Goal: Find specific page/section: Find specific page/section

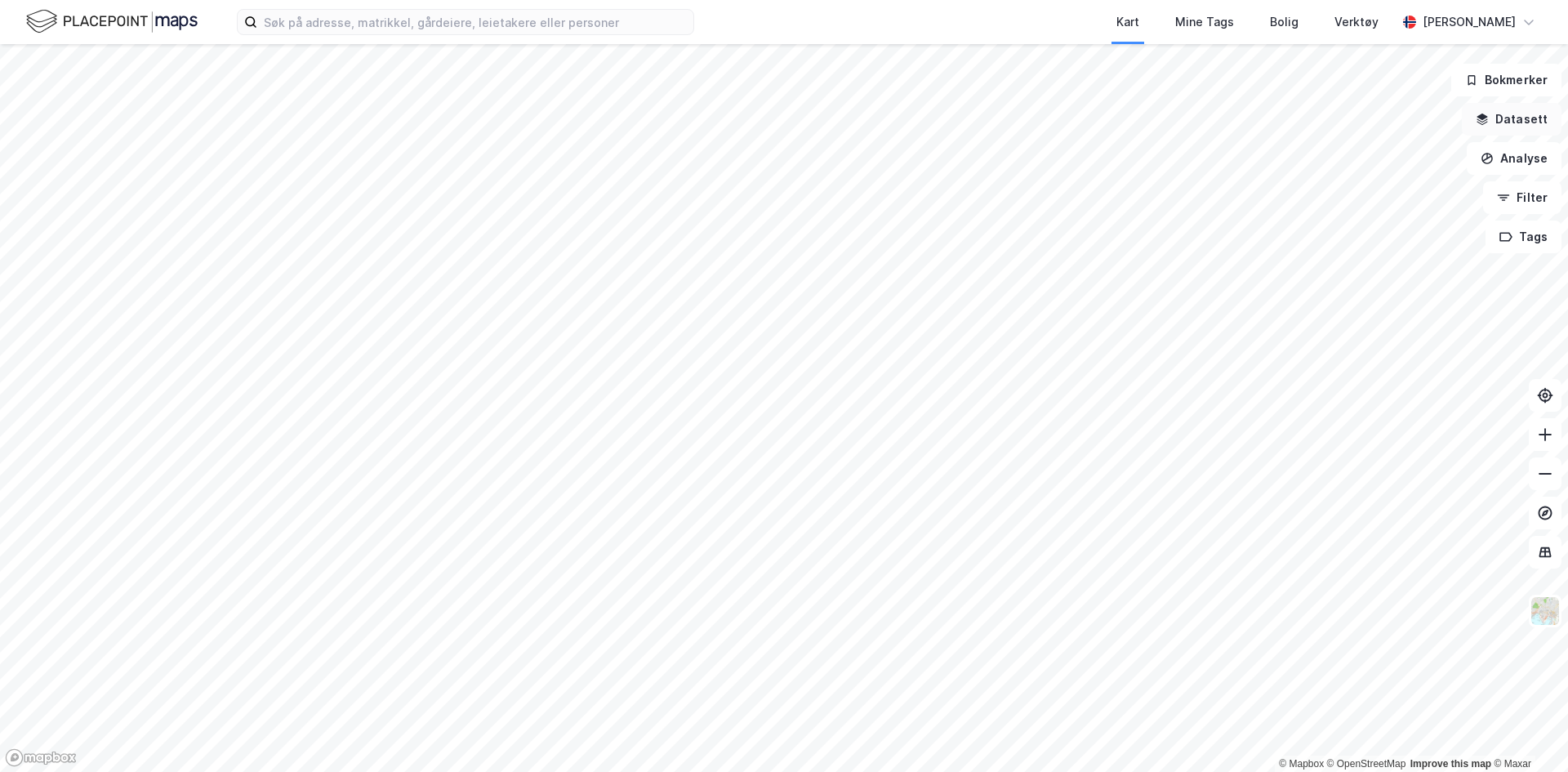
click at [1531, 121] on button "Datasett" at bounding box center [1511, 119] width 99 height 32
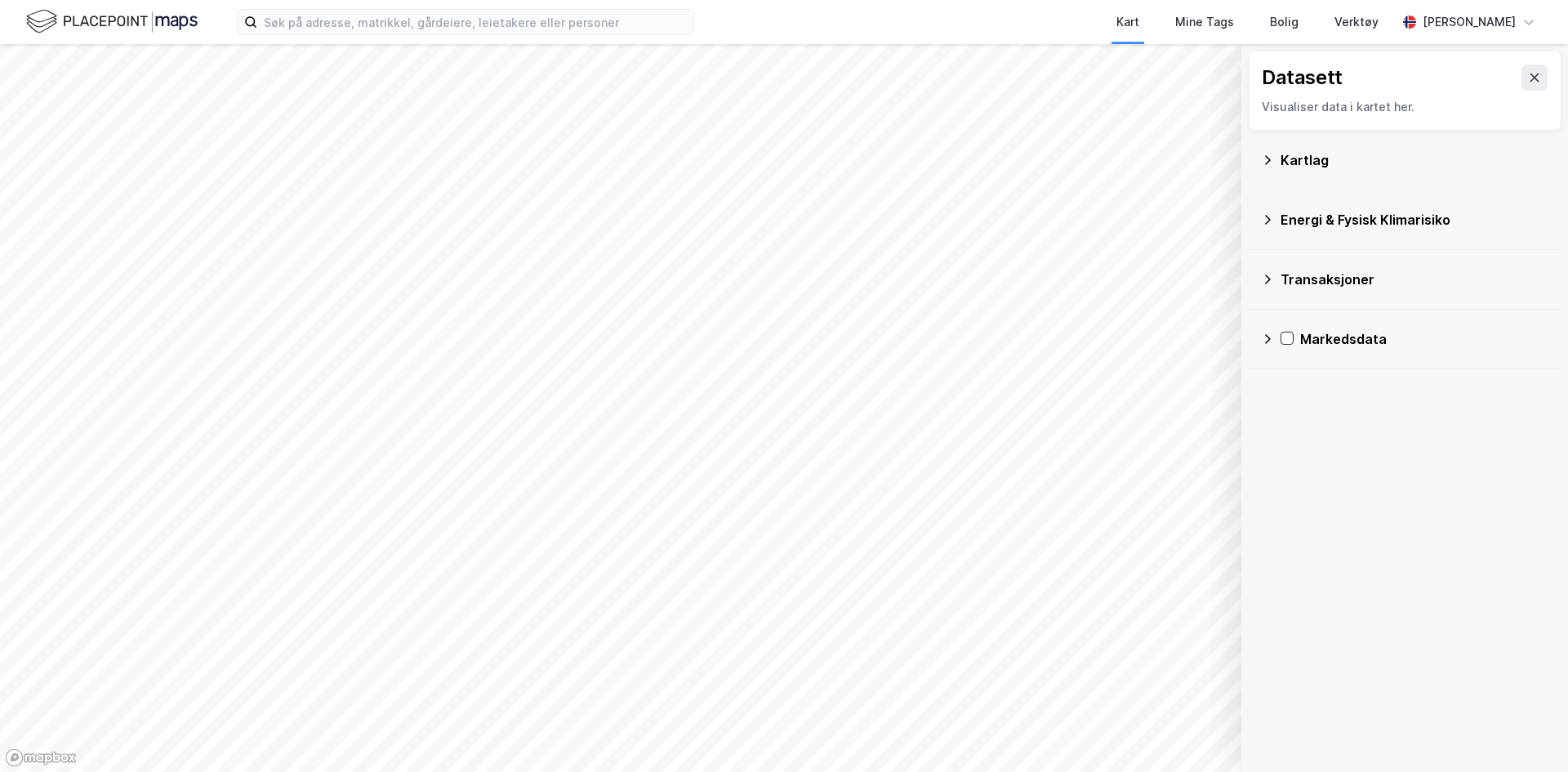
click at [1266, 344] on icon at bounding box center [1267, 338] width 13 height 13
click at [1307, 420] on icon at bounding box center [1309, 417] width 9 height 6
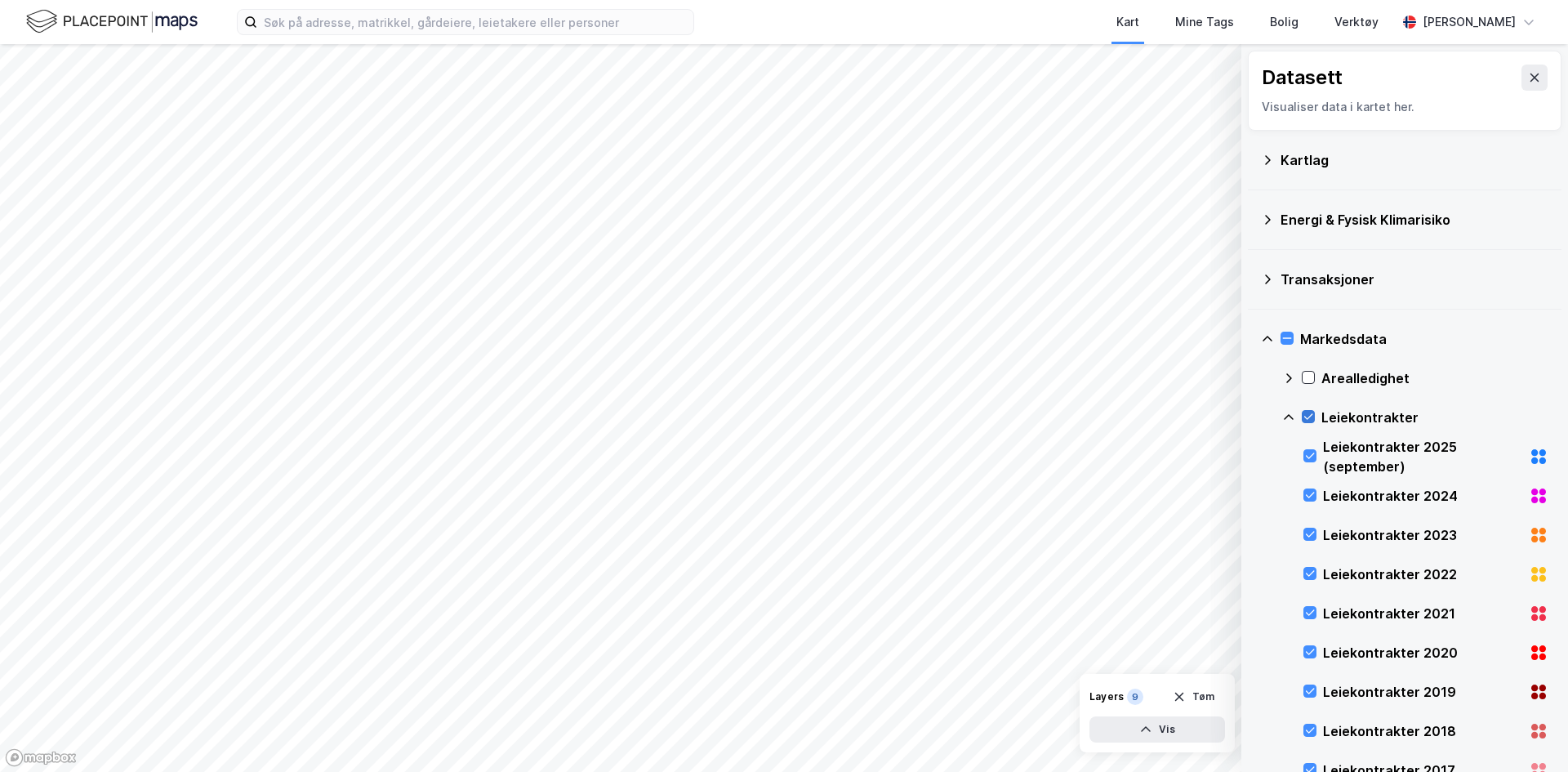
click at [1307, 419] on icon at bounding box center [1309, 417] width 9 height 6
click at [1307, 379] on icon at bounding box center [1308, 377] width 11 height 11
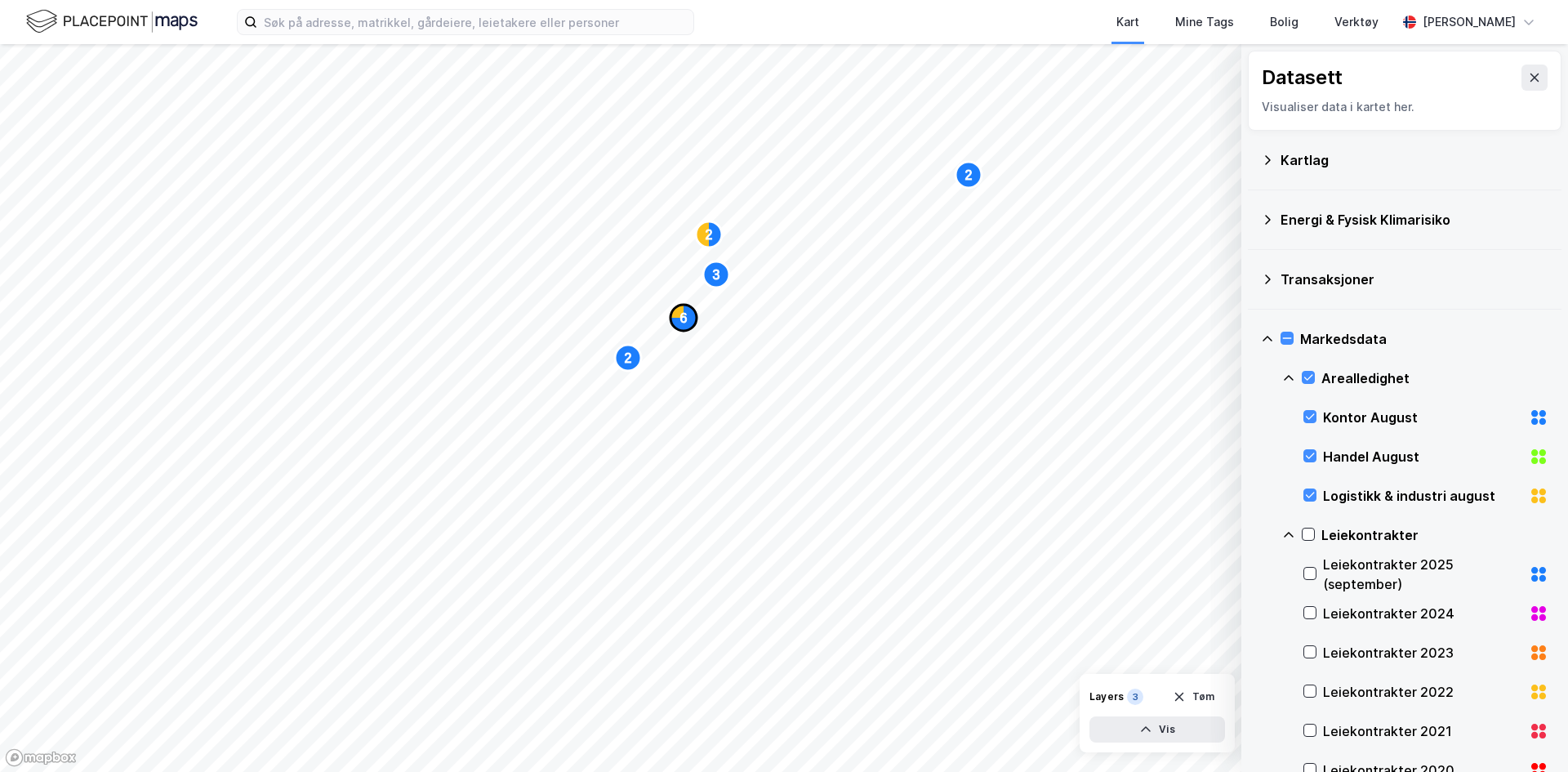
click at [685, 317] on text "6" at bounding box center [683, 318] width 8 height 14
click at [591, 290] on icon at bounding box center [594, 287] width 13 height 13
click at [592, 290] on icon at bounding box center [594, 287] width 13 height 13
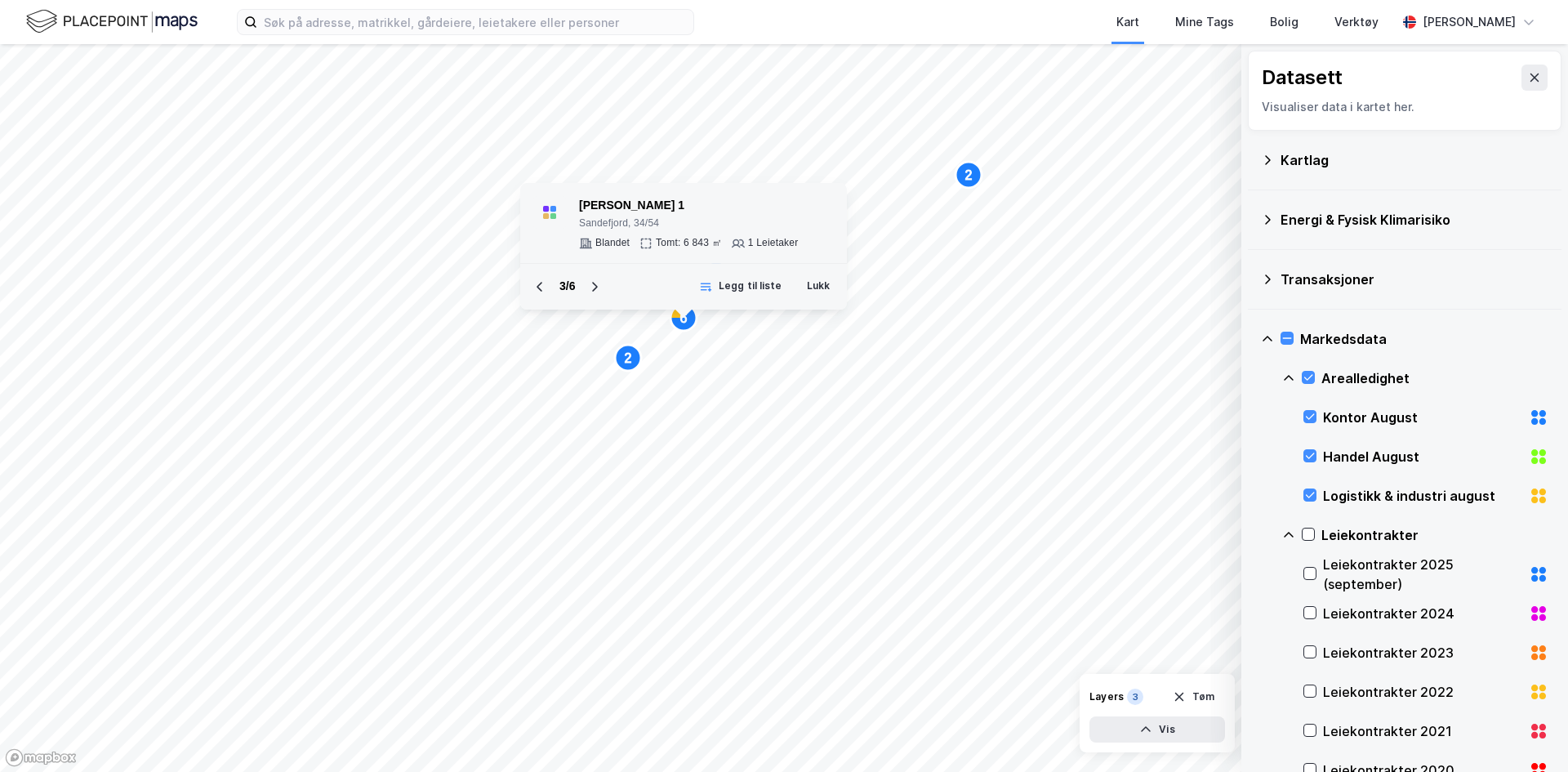
click at [770, 244] on div "1 Leietaker" at bounding box center [773, 243] width 51 height 13
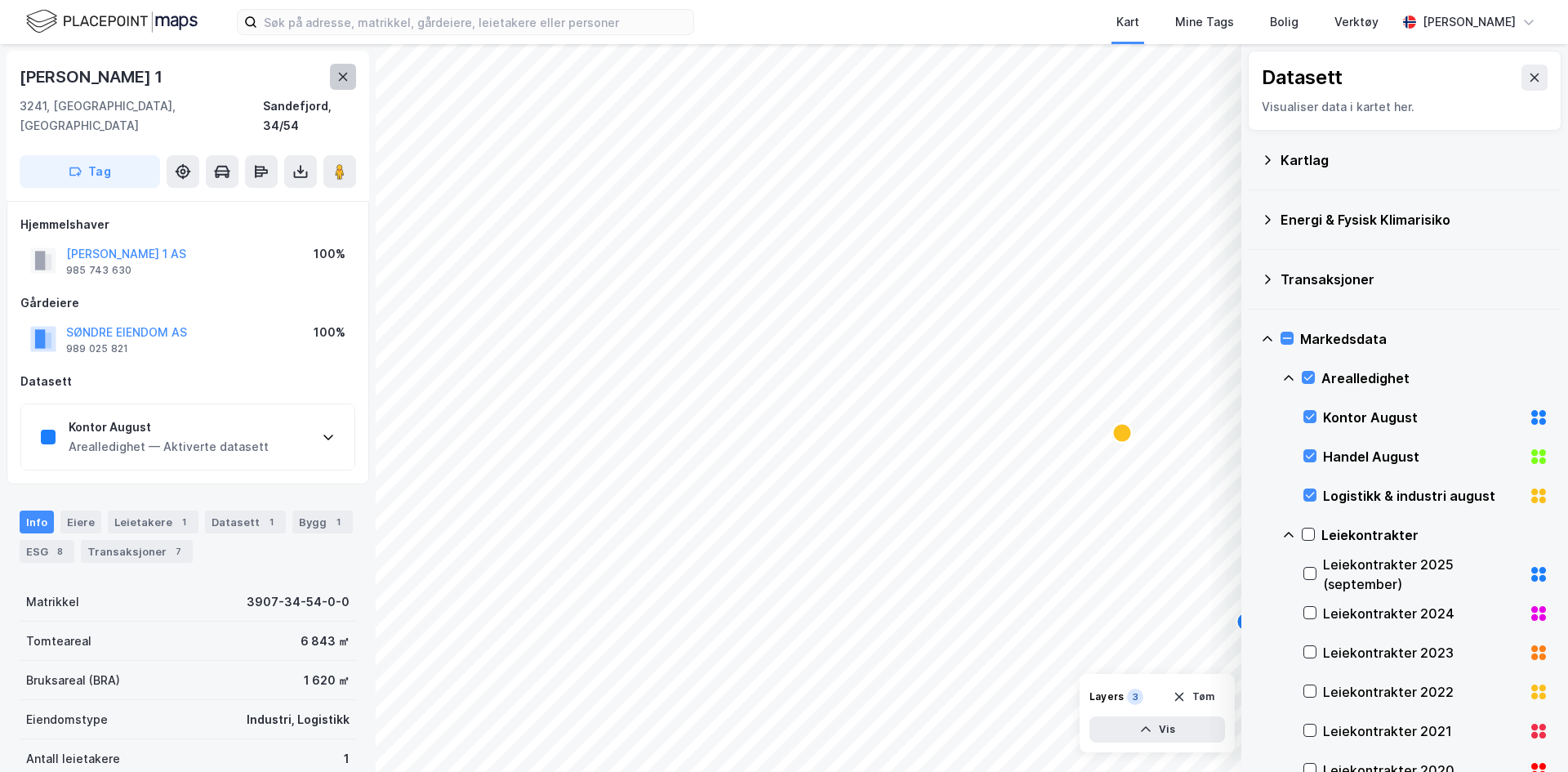
click at [342, 78] on icon at bounding box center [343, 77] width 9 height 9
